Goal: Task Accomplishment & Management: Complete application form

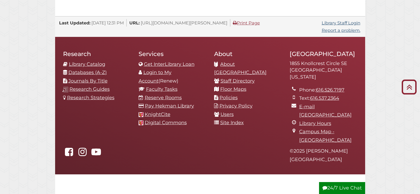
scroll to position [582, 0]
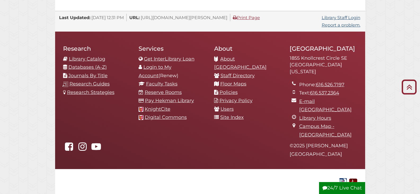
drag, startPoint x: 407, startPoint y: 151, endPoint x: 404, endPoint y: 149, distance: 3.1
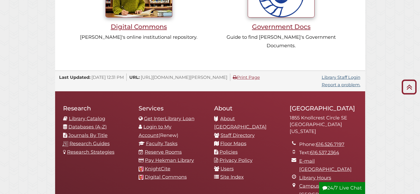
scroll to position [529, 0]
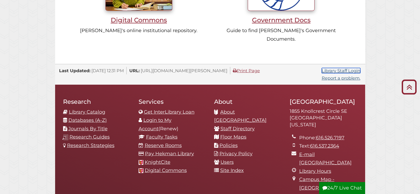
click at [343, 68] on link "Library Staff Login" at bounding box center [341, 70] width 39 height 5
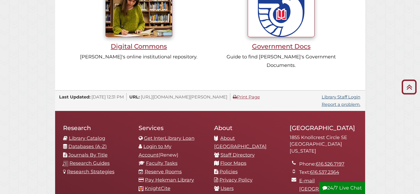
scroll to position [530, 0]
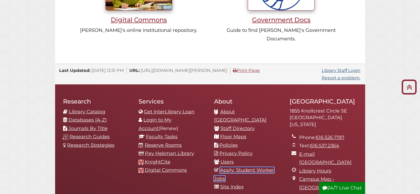
click at [228, 167] on link "Apply: Student Worker Jobs" at bounding box center [244, 174] width 60 height 14
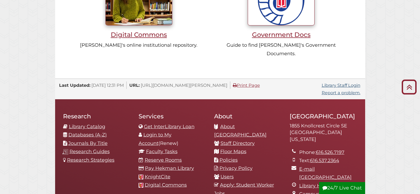
scroll to position [556, 0]
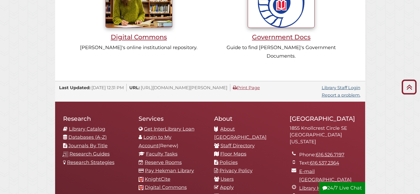
scroll to position [568, 0]
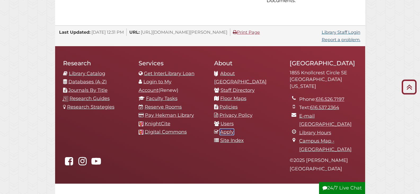
click at [224, 129] on link "Apply" at bounding box center [227, 132] width 14 height 6
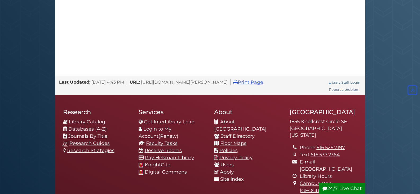
scroll to position [220, 0]
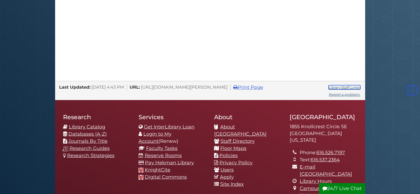
click at [342, 86] on link "Library Staff Login" at bounding box center [344, 87] width 32 height 4
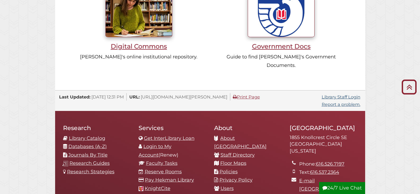
scroll to position [582, 0]
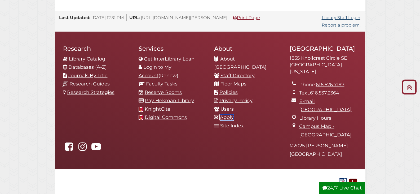
click at [228, 114] on link "Apply" at bounding box center [227, 117] width 14 height 6
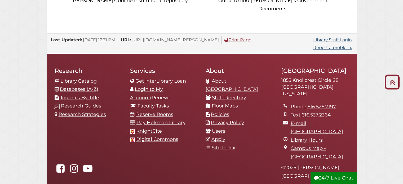
scroll to position [587, 0]
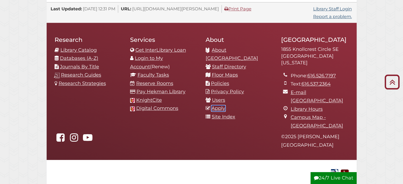
click at [222, 105] on link "Apply" at bounding box center [218, 108] width 14 height 6
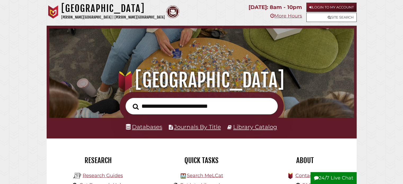
scroll to position [101, 302]
type input "**********"
click at [130, 102] on button "Search" at bounding box center [135, 106] width 11 height 9
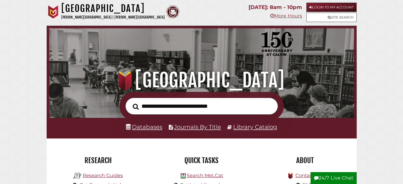
scroll to position [101, 302]
type input "**********"
click at [130, 102] on button "Search" at bounding box center [135, 106] width 11 height 9
